Goal: Information Seeking & Learning: Learn about a topic

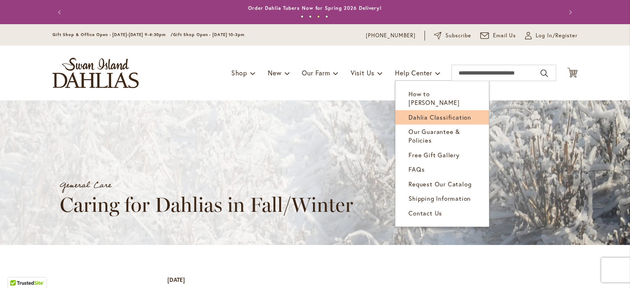
click at [438, 113] on span "Dahlia Classification" at bounding box center [439, 117] width 63 height 8
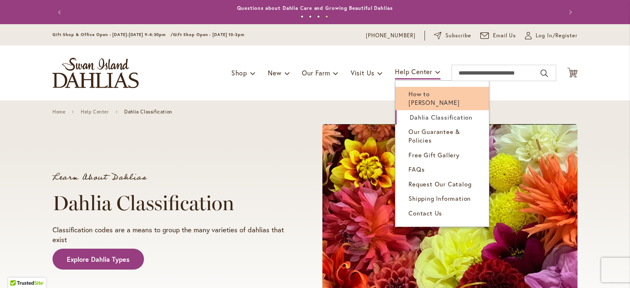
click at [421, 93] on span "How to [PERSON_NAME]" at bounding box center [433, 98] width 51 height 17
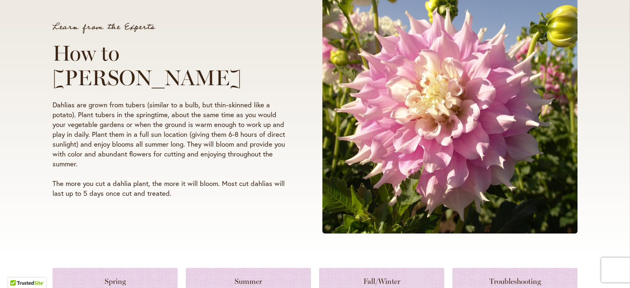
scroll to position [273, 0]
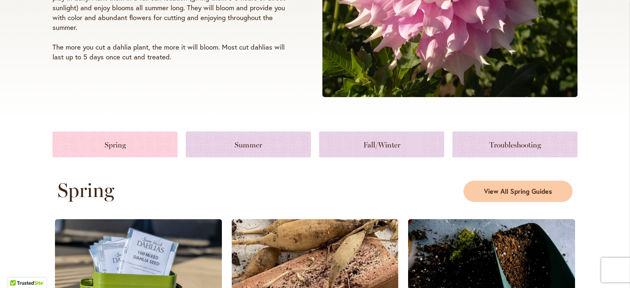
click at [115, 147] on link at bounding box center [114, 145] width 125 height 26
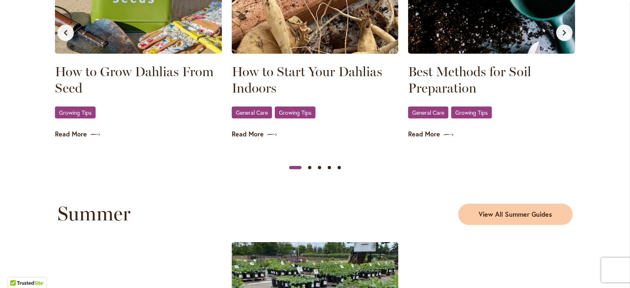
scroll to position [585, 0]
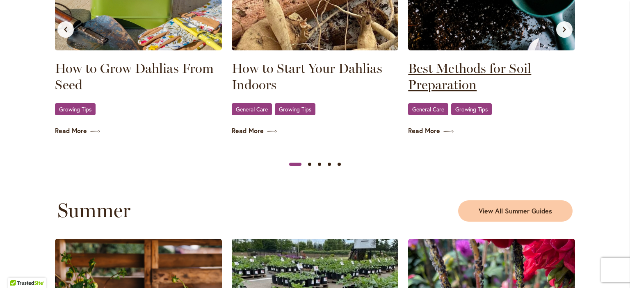
click at [473, 73] on link "Best Methods for Soil Preparation" at bounding box center [491, 76] width 167 height 33
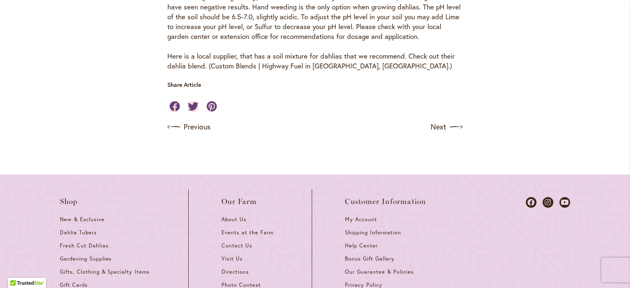
scroll to position [354, 0]
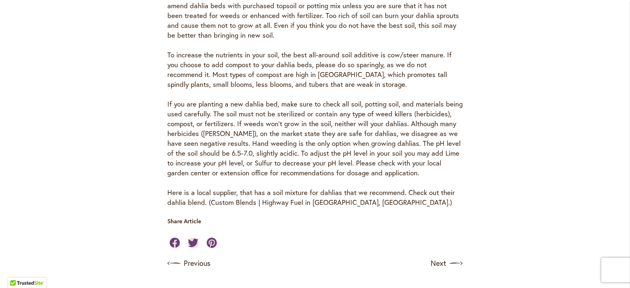
drag, startPoint x: 209, startPoint y: 124, endPoint x: 555, endPoint y: 139, distance: 345.9
click at [555, 139] on div "Skip to Content Gift Shop & Office Open - Monday-Friday 9-4:30pm / Gift Shop Op…" at bounding box center [315, 109] width 630 height 878
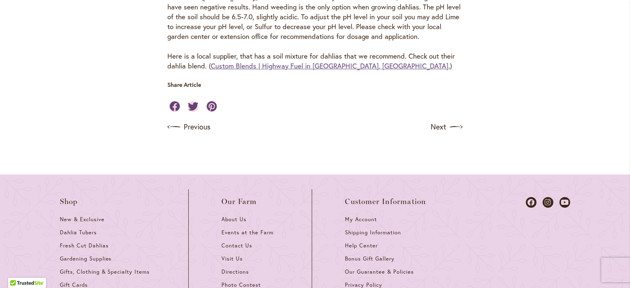
click at [242, 71] on link "Custom Blends | Highway Fuel in Salem, Or." at bounding box center [330, 65] width 239 height 9
click at [436, 134] on link "Next" at bounding box center [447, 127] width 30 height 13
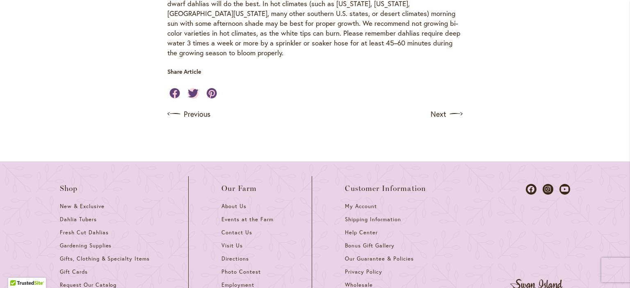
scroll to position [353, 0]
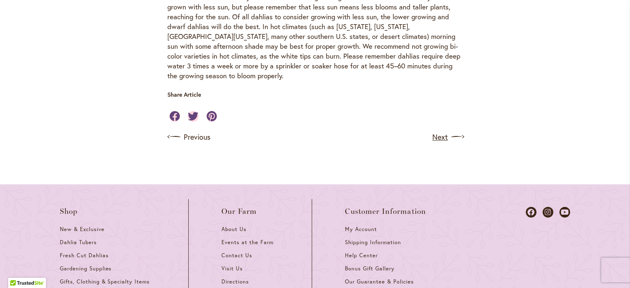
click at [440, 137] on link "Next" at bounding box center [447, 136] width 30 height 13
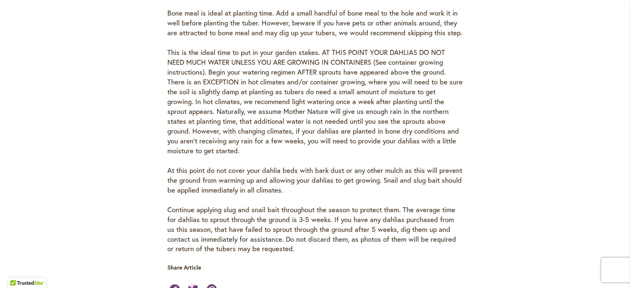
scroll to position [683, 0]
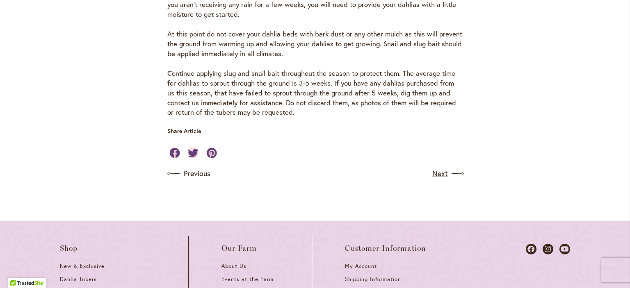
click at [435, 171] on link "Next" at bounding box center [447, 173] width 30 height 13
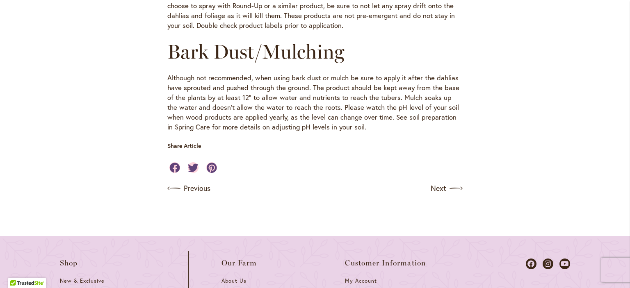
scroll to position [956, 0]
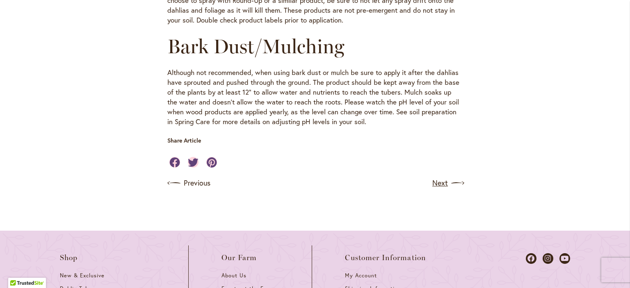
click at [439, 190] on link "Next" at bounding box center [447, 183] width 30 height 13
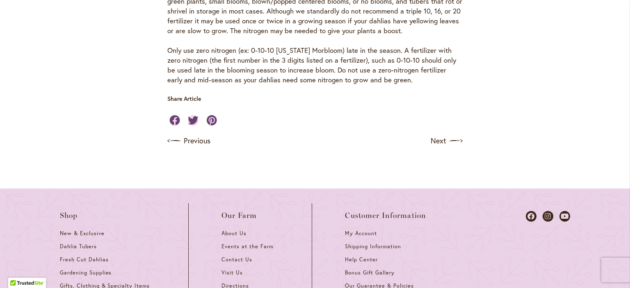
scroll to position [956, 0]
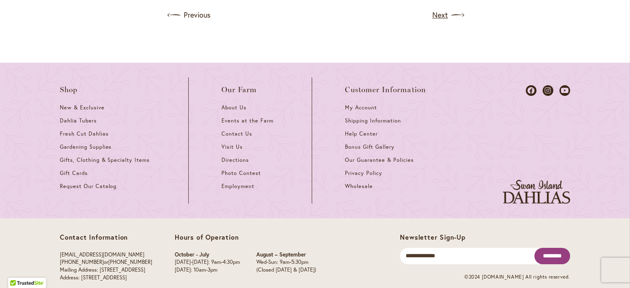
click at [437, 22] on link "Next" at bounding box center [447, 15] width 30 height 13
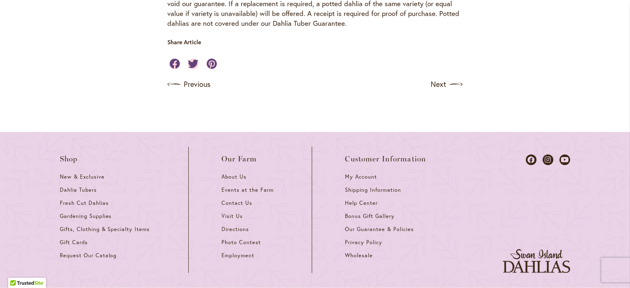
scroll to position [683, 0]
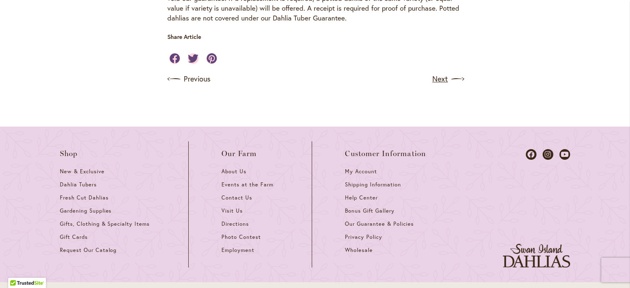
click at [446, 86] on link "Next" at bounding box center [447, 79] width 30 height 13
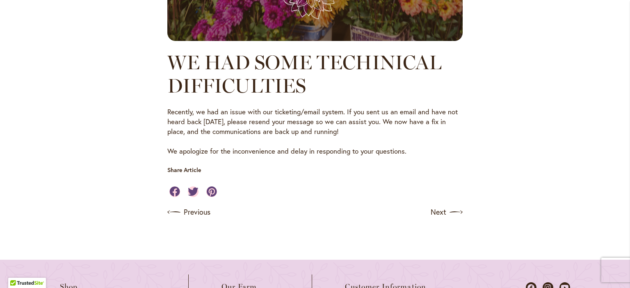
scroll to position [683, 0]
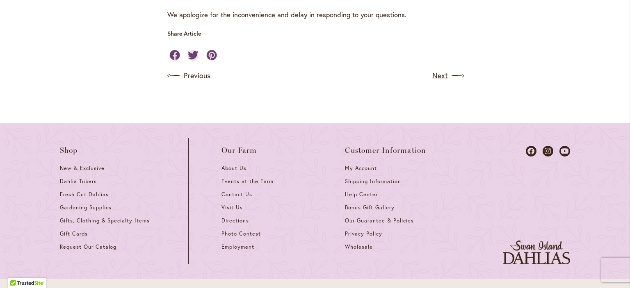
click at [451, 82] on img at bounding box center [457, 75] width 13 height 13
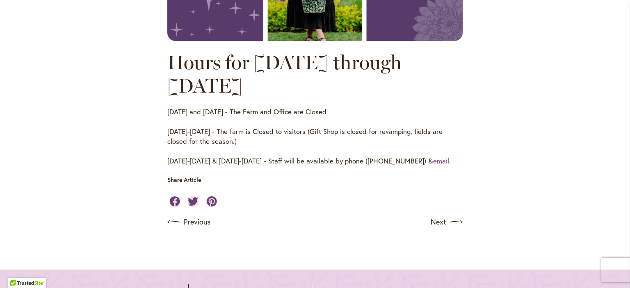
scroll to position [683, 0]
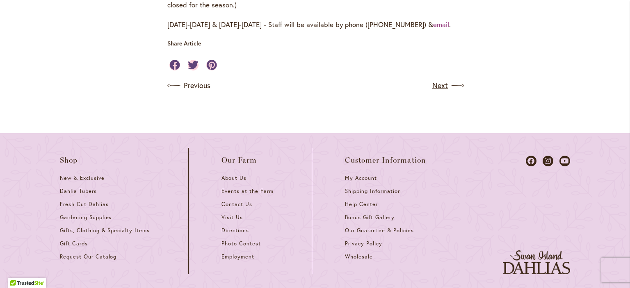
click at [435, 92] on link "Next" at bounding box center [447, 85] width 30 height 13
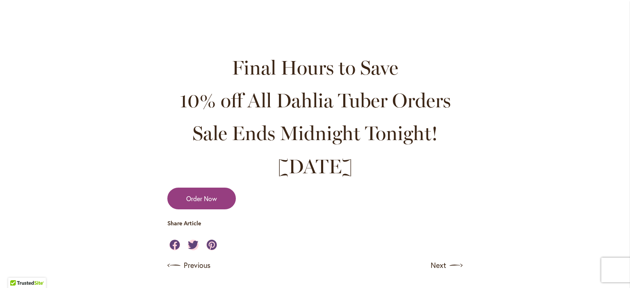
scroll to position [820, 0]
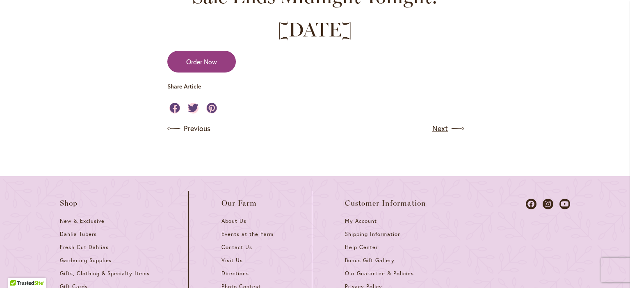
click at [436, 135] on link "Next" at bounding box center [447, 128] width 30 height 13
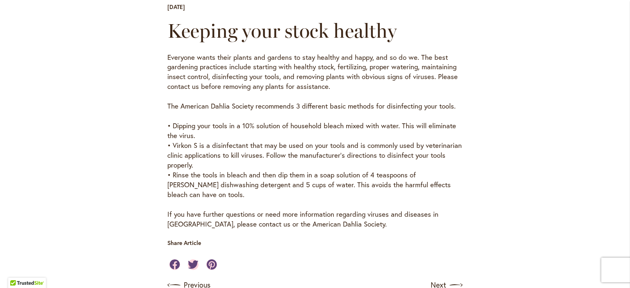
scroll to position [410, 0]
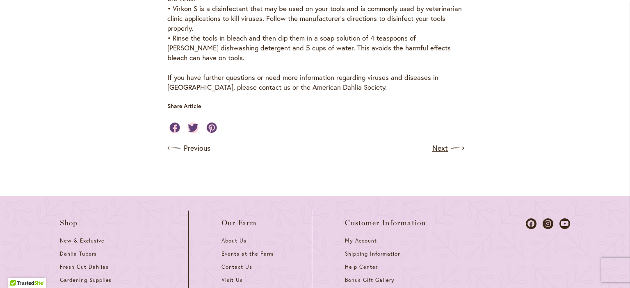
click at [432, 155] on link "Next" at bounding box center [447, 148] width 30 height 13
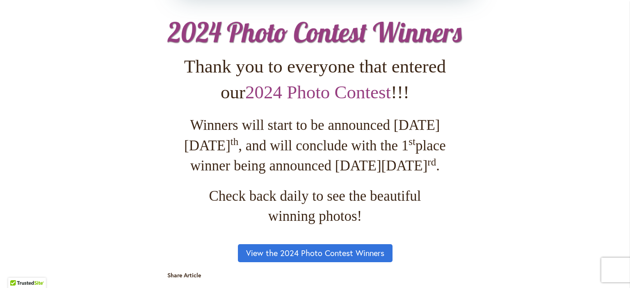
scroll to position [683, 0]
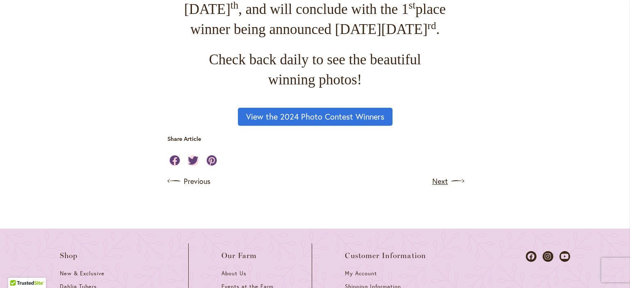
click at [439, 188] on link "Next" at bounding box center [447, 181] width 30 height 13
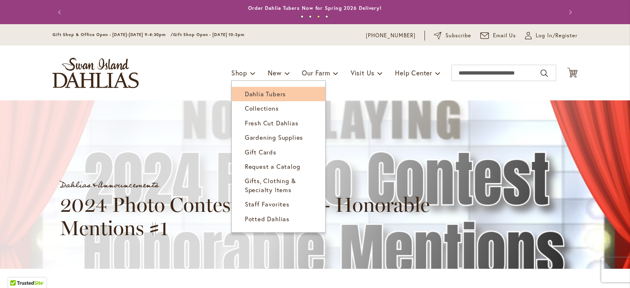
click at [247, 96] on span "Dahlia Tubers" at bounding box center [265, 94] width 41 height 8
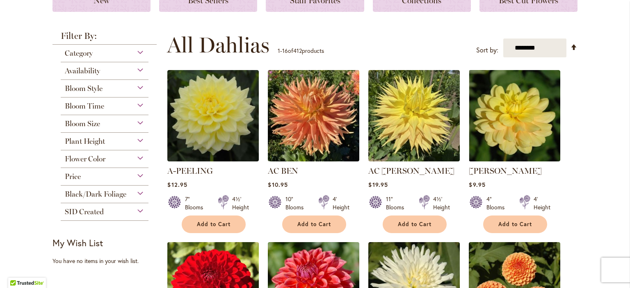
scroll to position [137, 0]
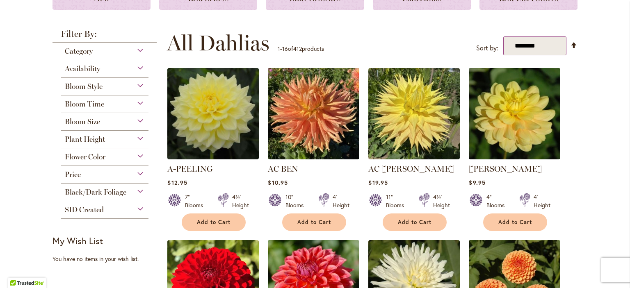
click at [542, 47] on select "**********" at bounding box center [534, 45] width 63 height 19
click at [403, 41] on div "**********" at bounding box center [372, 43] width 410 height 25
click at [136, 123] on div "Bloom Size" at bounding box center [105, 119] width 88 height 13
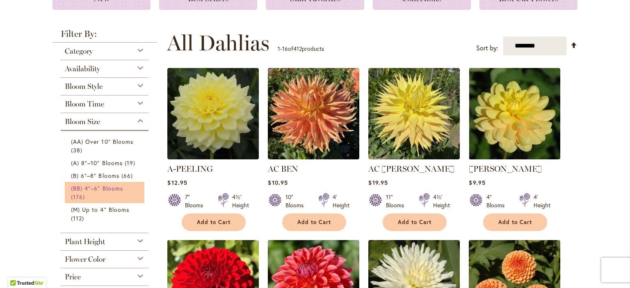
scroll to position [273, 0]
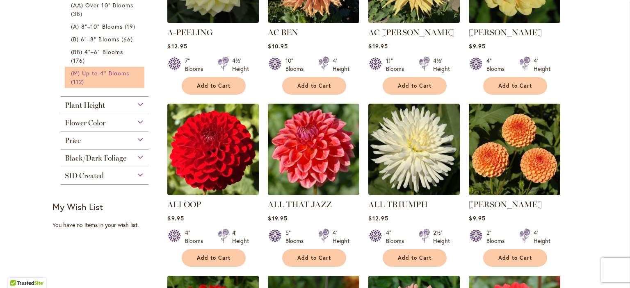
click at [114, 86] on link "(M) Up to 4" Blooms 112 items" at bounding box center [105, 77] width 69 height 17
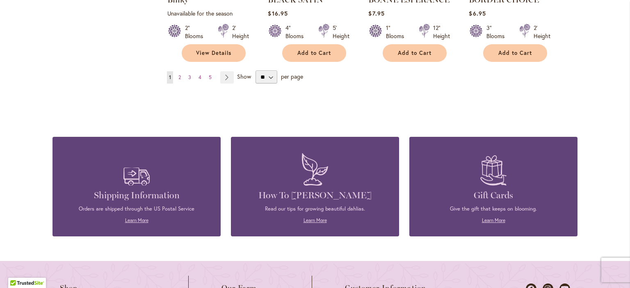
scroll to position [820, 0]
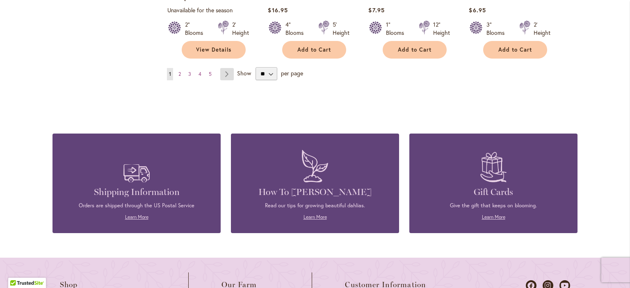
click at [228, 80] on link "Page Next" at bounding box center [227, 74] width 14 height 12
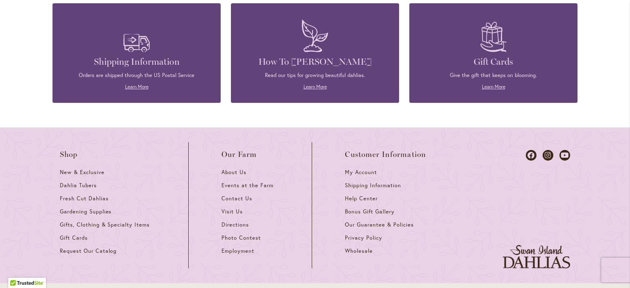
scroll to position [808, 0]
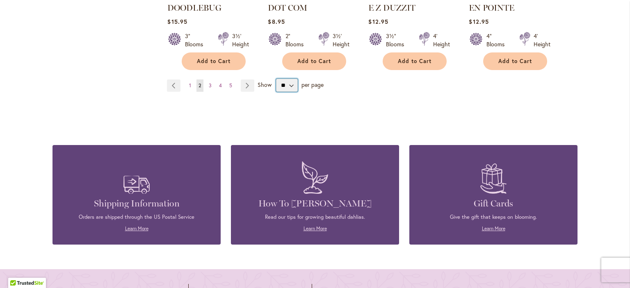
click at [294, 92] on select "** ** ** **" at bounding box center [287, 85] width 22 height 13
select select "**"
click at [279, 92] on select "** ** ** **" at bounding box center [287, 85] width 22 height 13
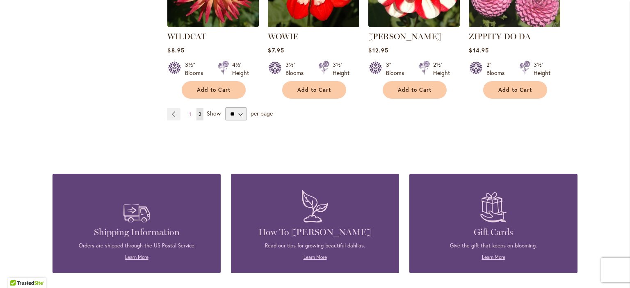
scroll to position [2186, 0]
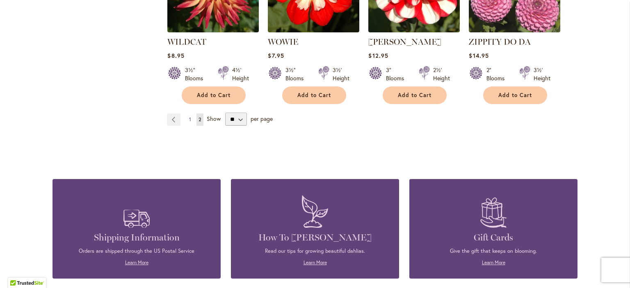
click at [187, 126] on link "Page 1" at bounding box center [190, 120] width 6 height 12
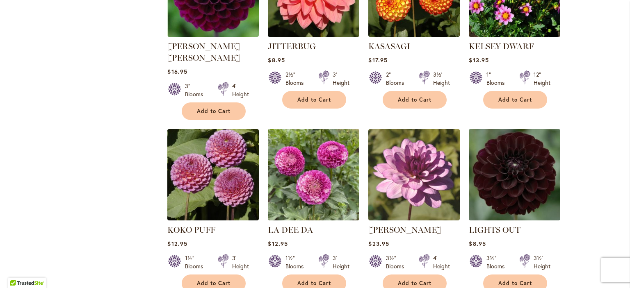
scroll to position [2869, 0]
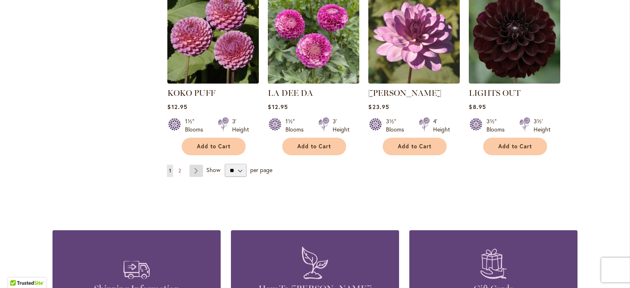
click at [198, 177] on link "Page Next" at bounding box center [196, 171] width 14 height 12
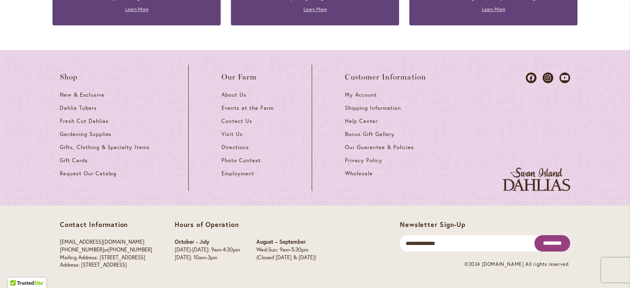
scroll to position [2401, 0]
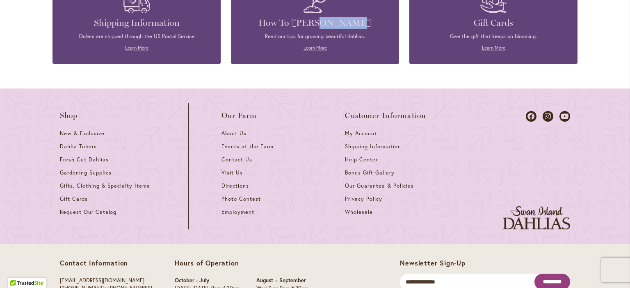
drag, startPoint x: 327, startPoint y: 116, endPoint x: 363, endPoint y: 119, distance: 36.6
click at [369, 29] on h4 "How To [PERSON_NAME]" at bounding box center [314, 22] width 143 height 11
copy h4 "Dahlias"
